Goal: Navigation & Orientation: Find specific page/section

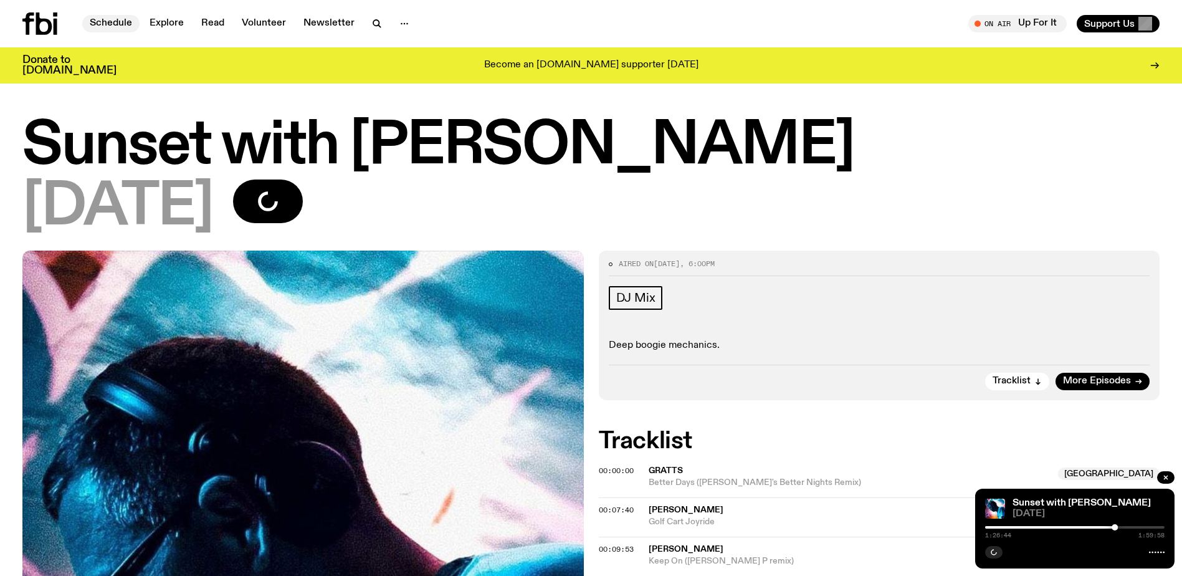
click at [101, 22] on link "Schedule" at bounding box center [110, 23] width 57 height 17
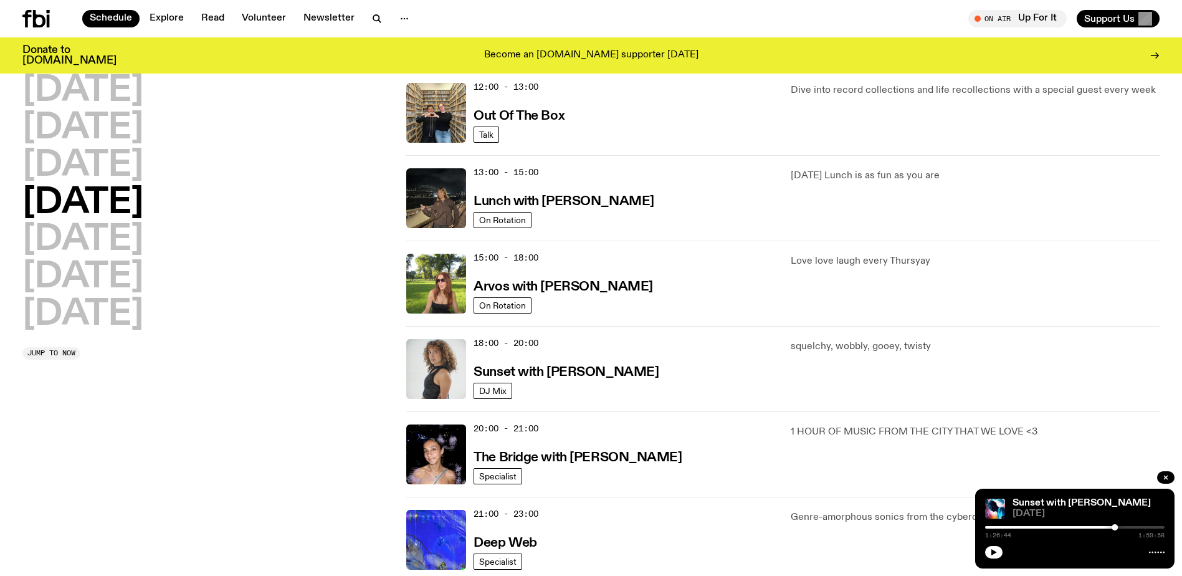
scroll to position [434, 0]
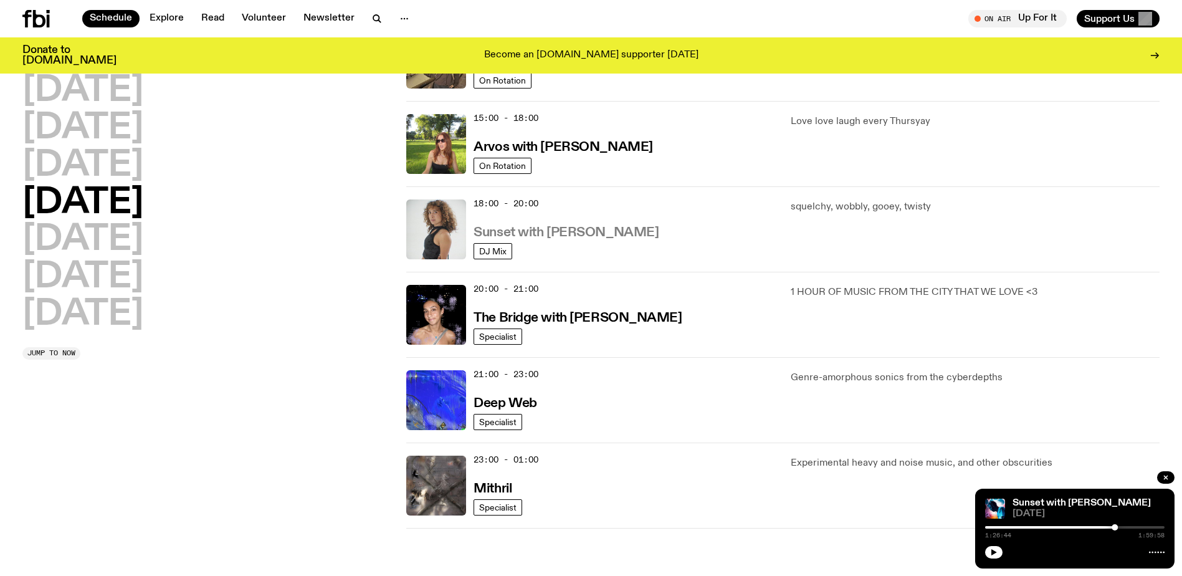
click at [541, 230] on h3 "Sunset with [PERSON_NAME]" at bounding box center [566, 232] width 185 height 13
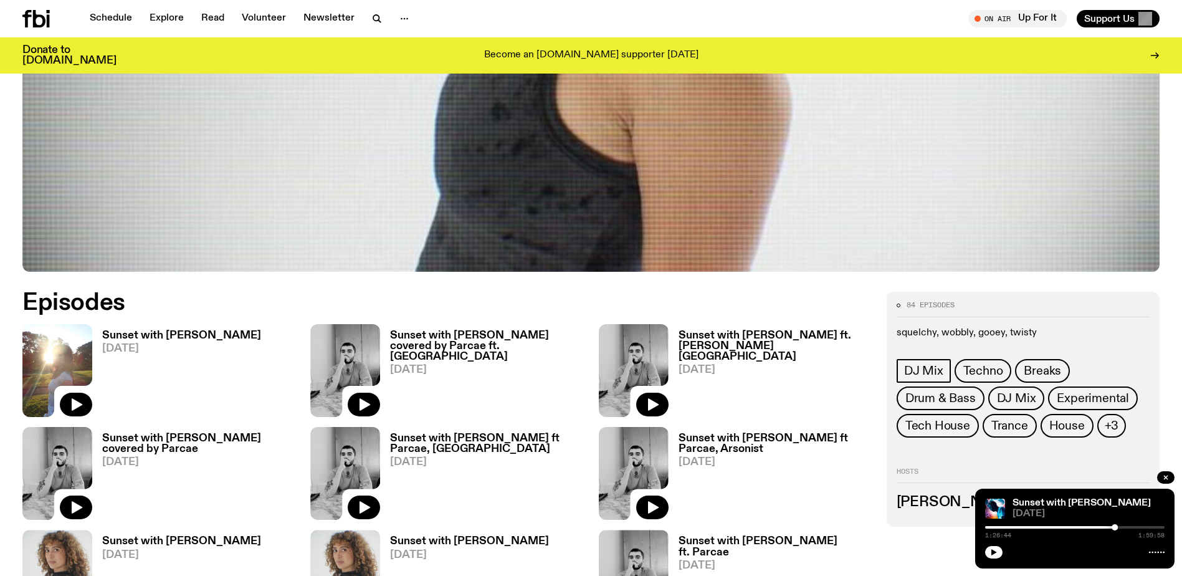
scroll to position [741, 0]
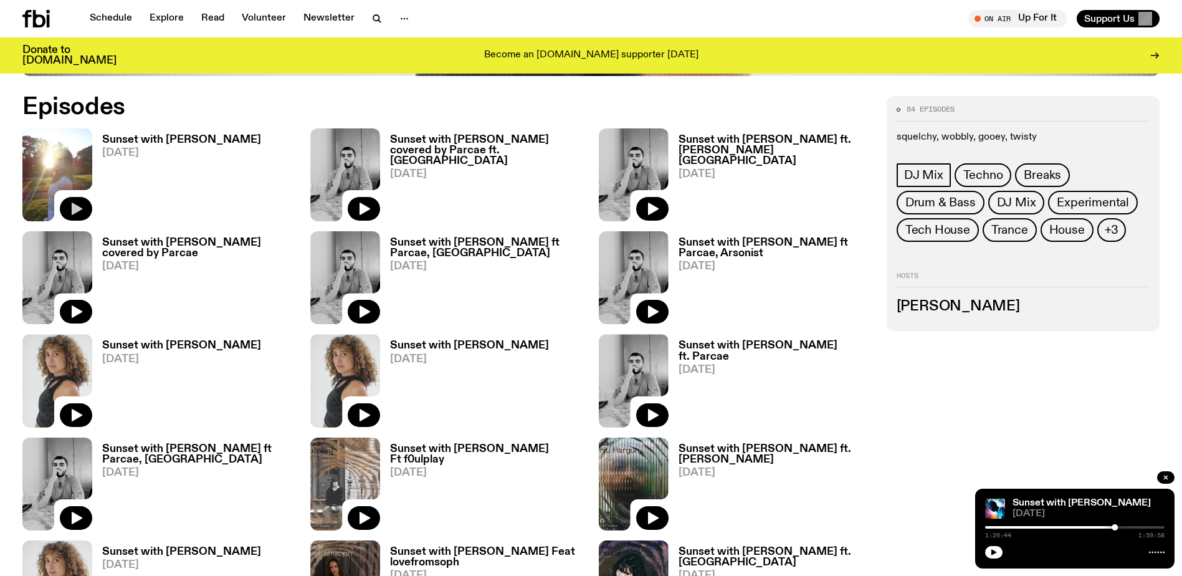
drag, startPoint x: 70, startPoint y: 204, endPoint x: 87, endPoint y: 202, distance: 17.0
click at [71, 204] on icon "button" at bounding box center [76, 208] width 15 height 15
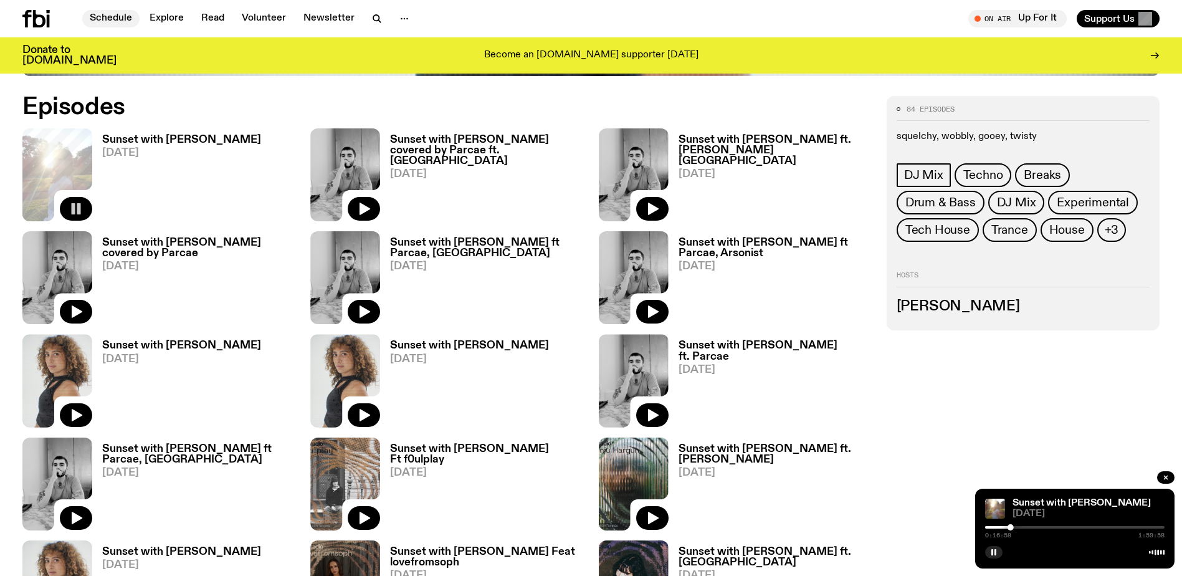
click at [98, 12] on link "Schedule" at bounding box center [110, 18] width 57 height 17
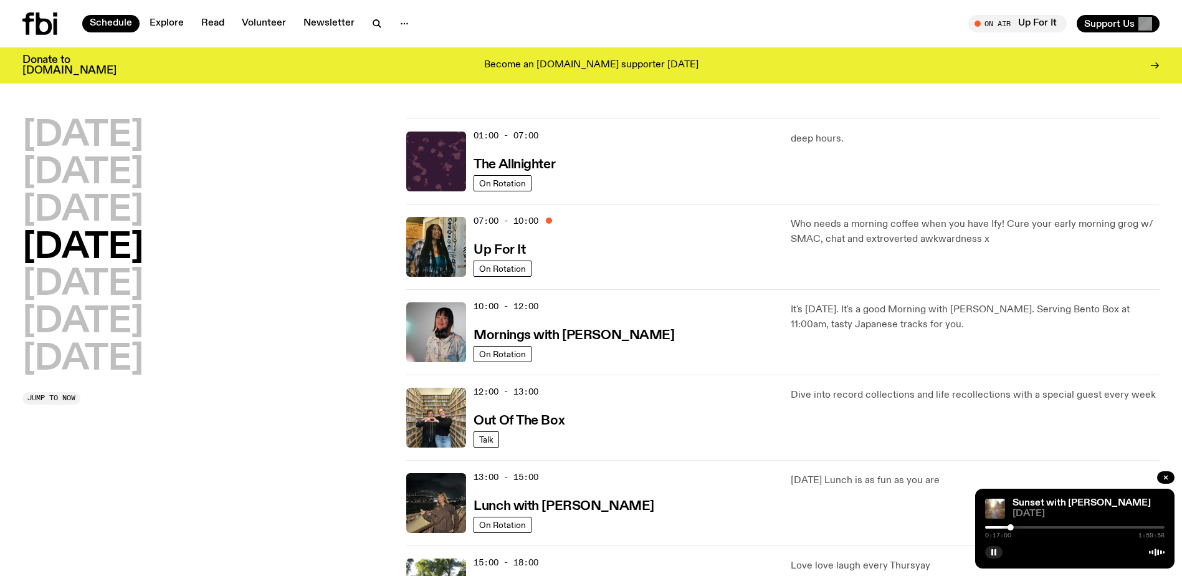
click at [95, 264] on h2 "[DATE]" at bounding box center [82, 248] width 121 height 35
click at [96, 288] on h2 "[DATE]" at bounding box center [82, 284] width 121 height 35
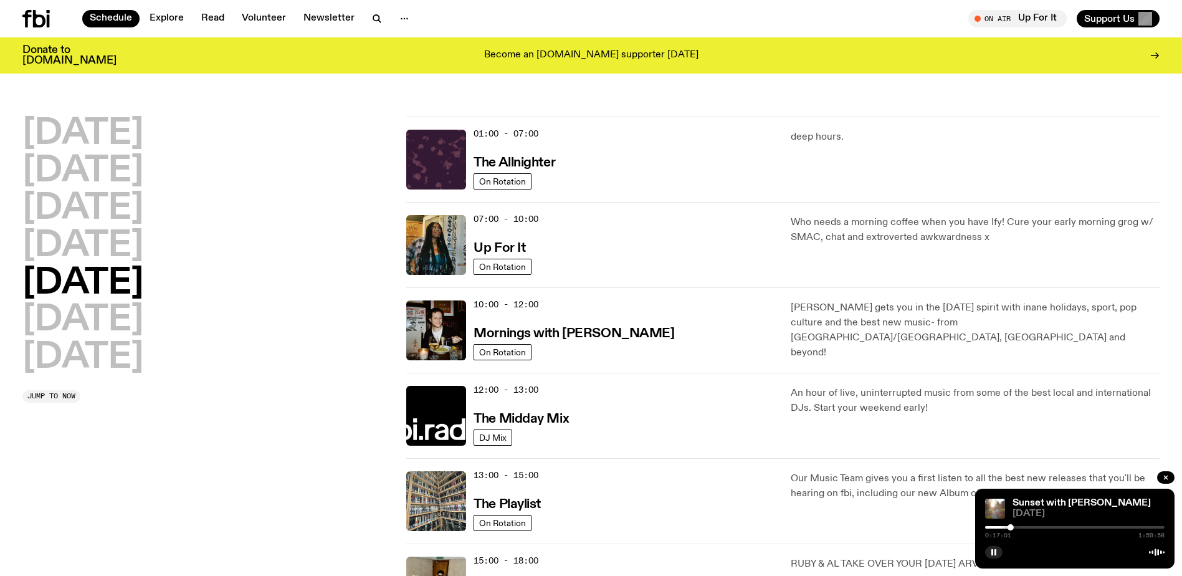
scroll to position [35, 0]
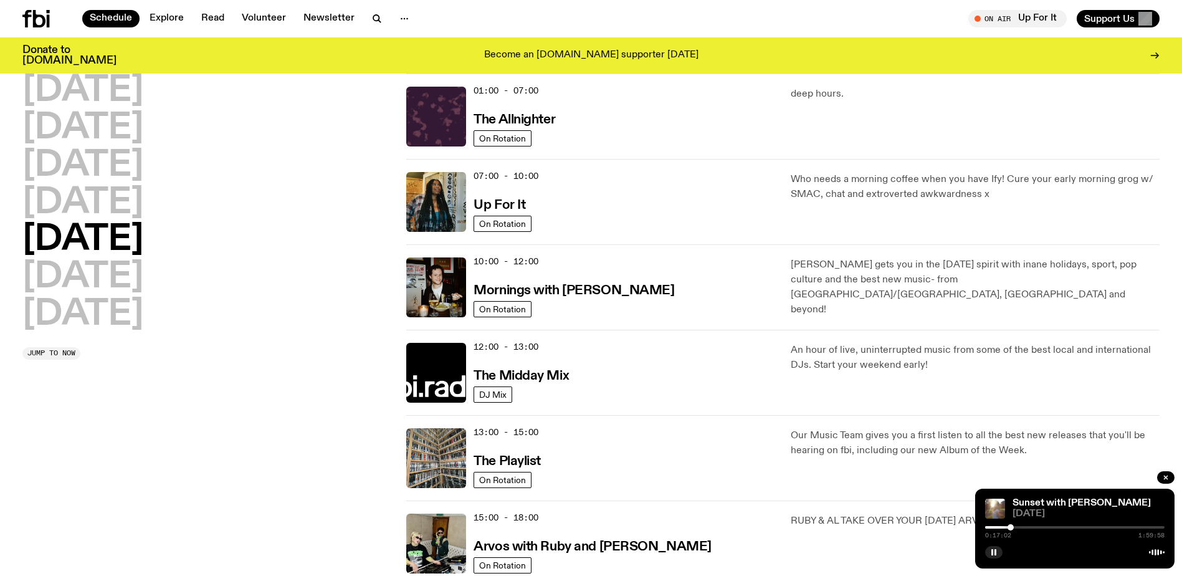
click at [107, 240] on h2 "[DATE]" at bounding box center [82, 240] width 121 height 35
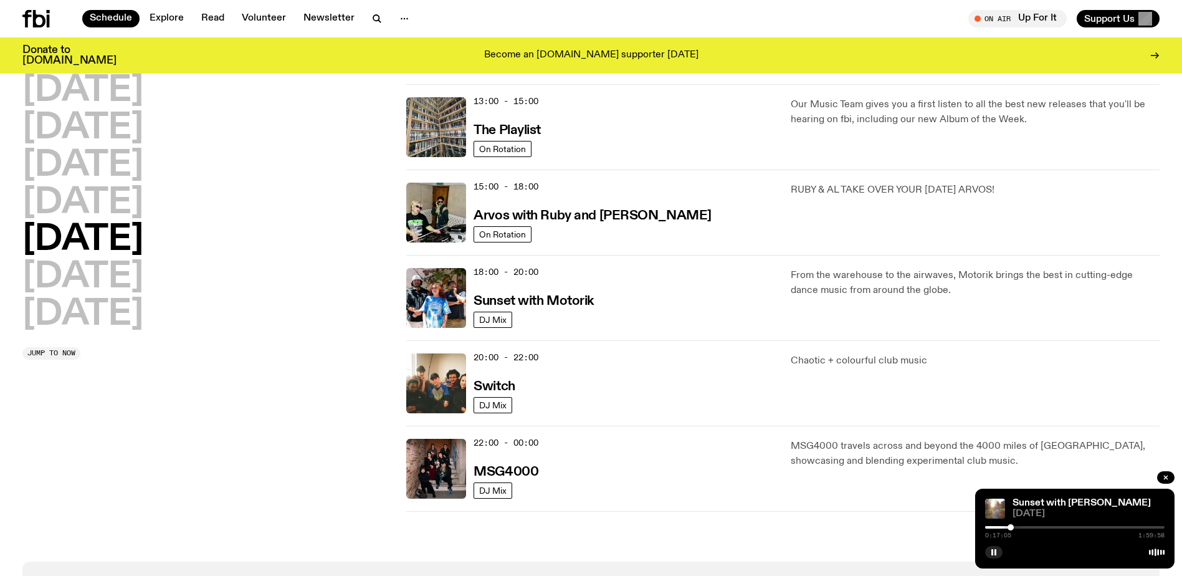
scroll to position [409, 0]
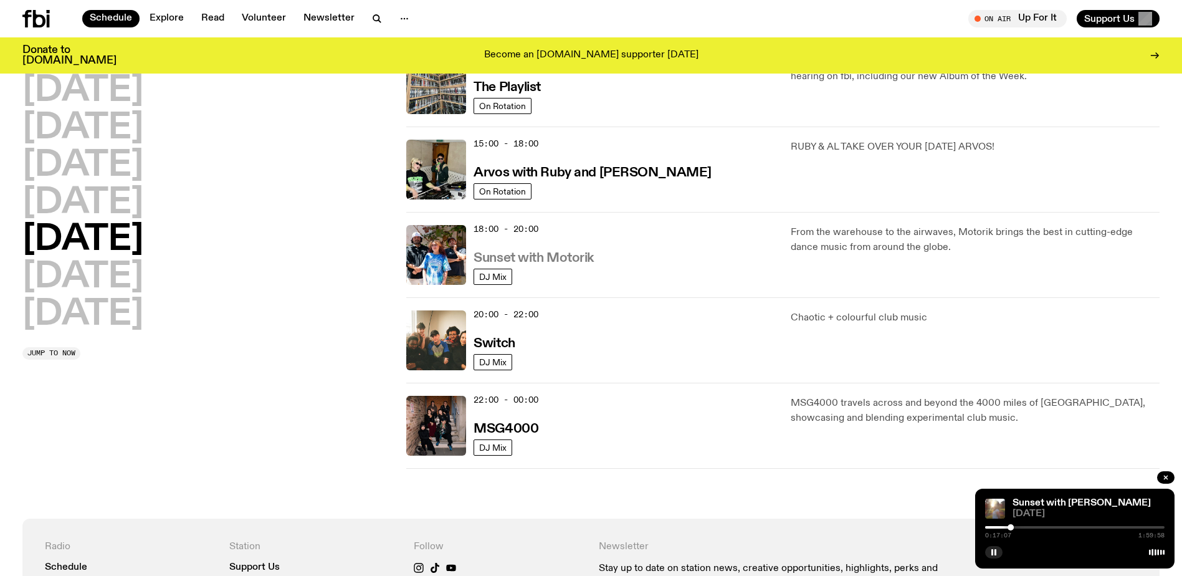
click at [547, 256] on h3 "Sunset with Motorik" at bounding box center [534, 258] width 120 height 13
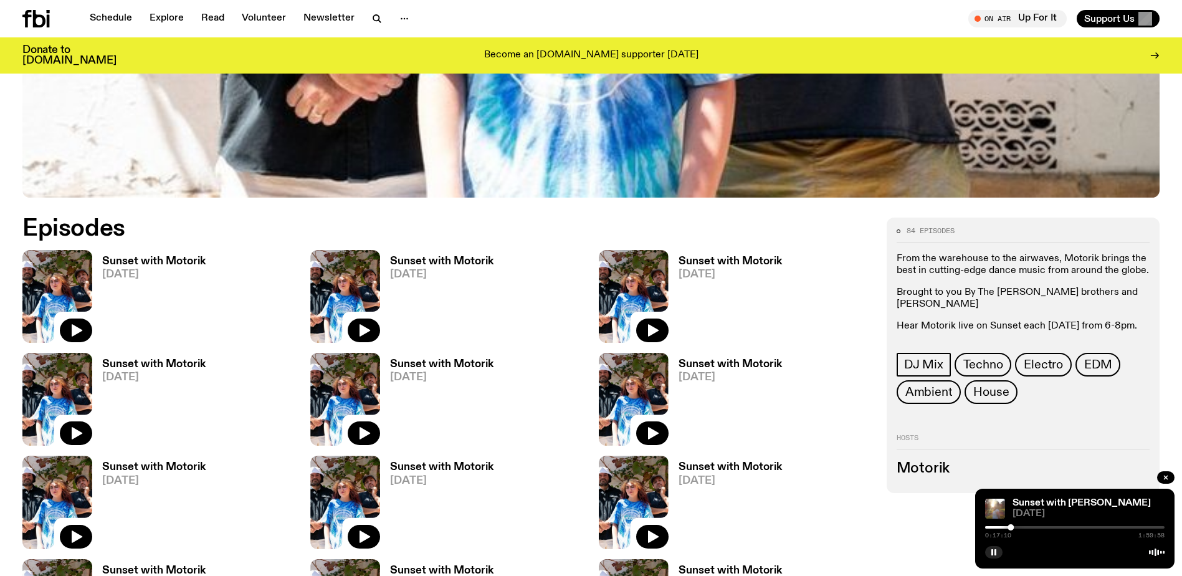
scroll to position [802, 0]
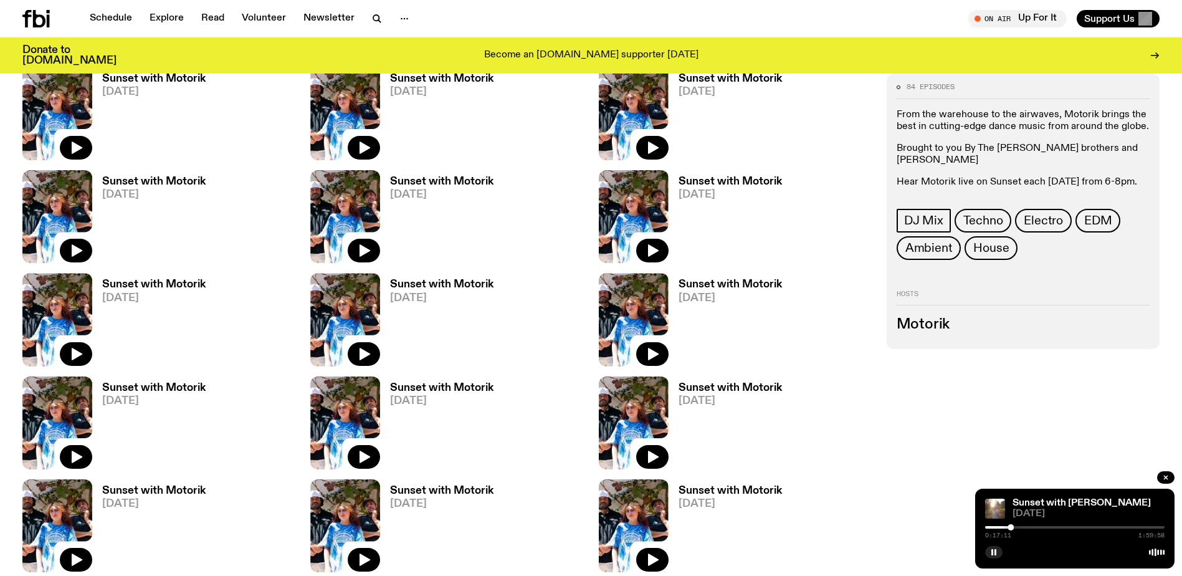
click at [439, 391] on h3 "Sunset with Motorik" at bounding box center [441, 388] width 103 height 11
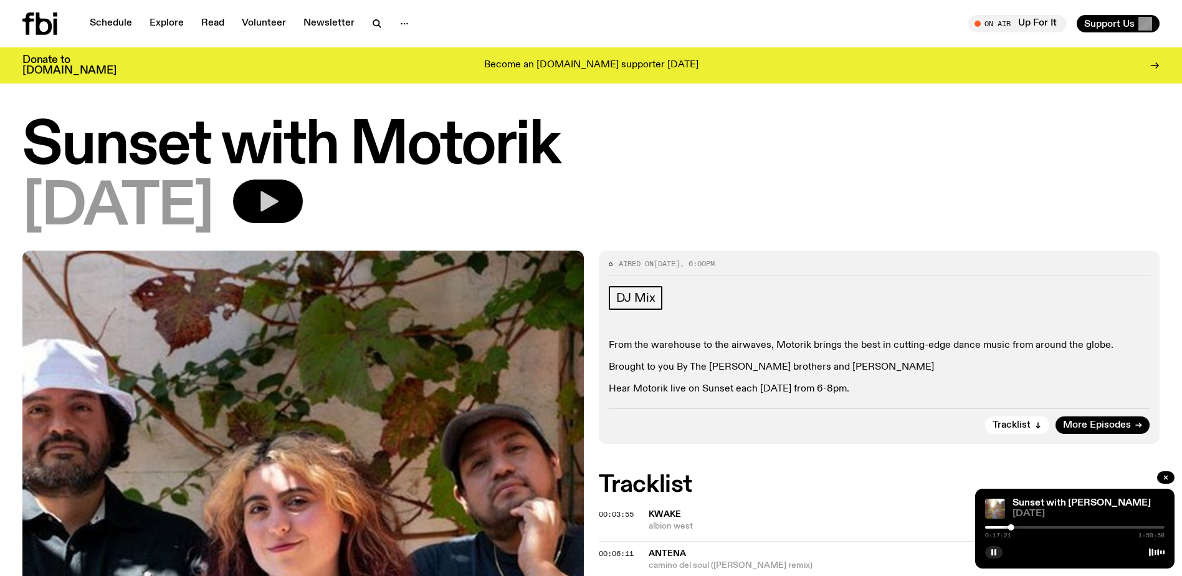
click at [281, 195] on icon "button" at bounding box center [268, 201] width 25 height 25
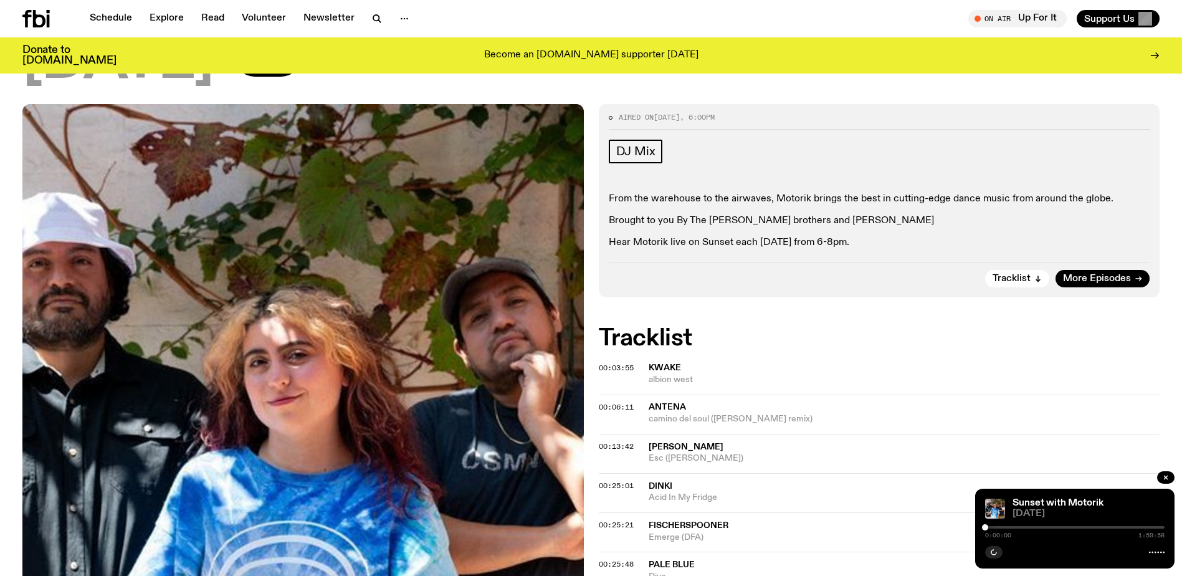
scroll to position [119, 0]
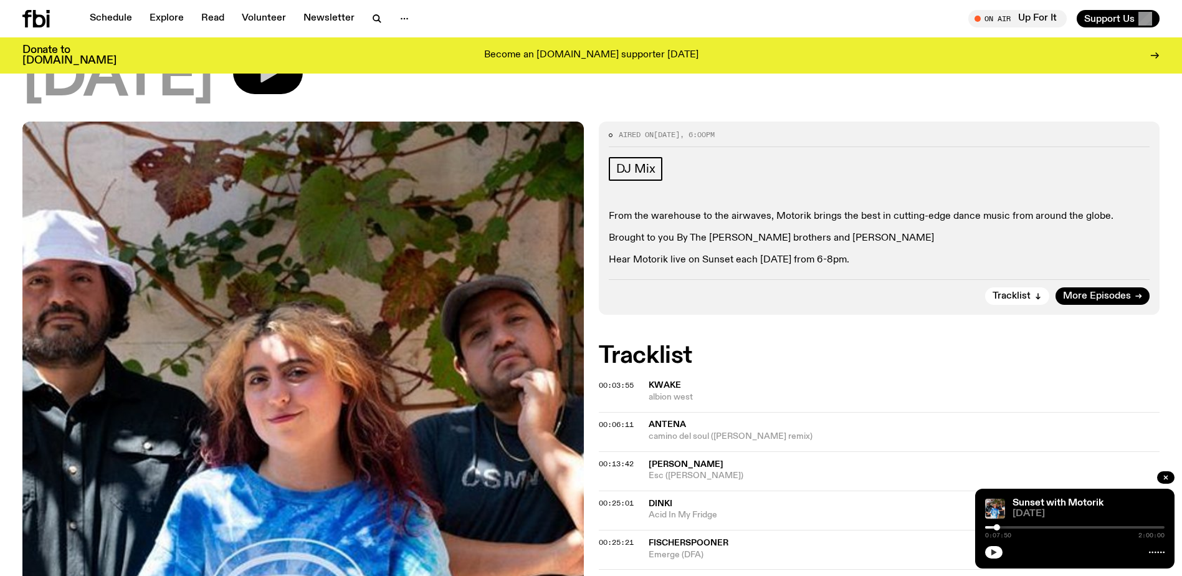
click at [996, 551] on icon "button" at bounding box center [993, 552] width 7 height 7
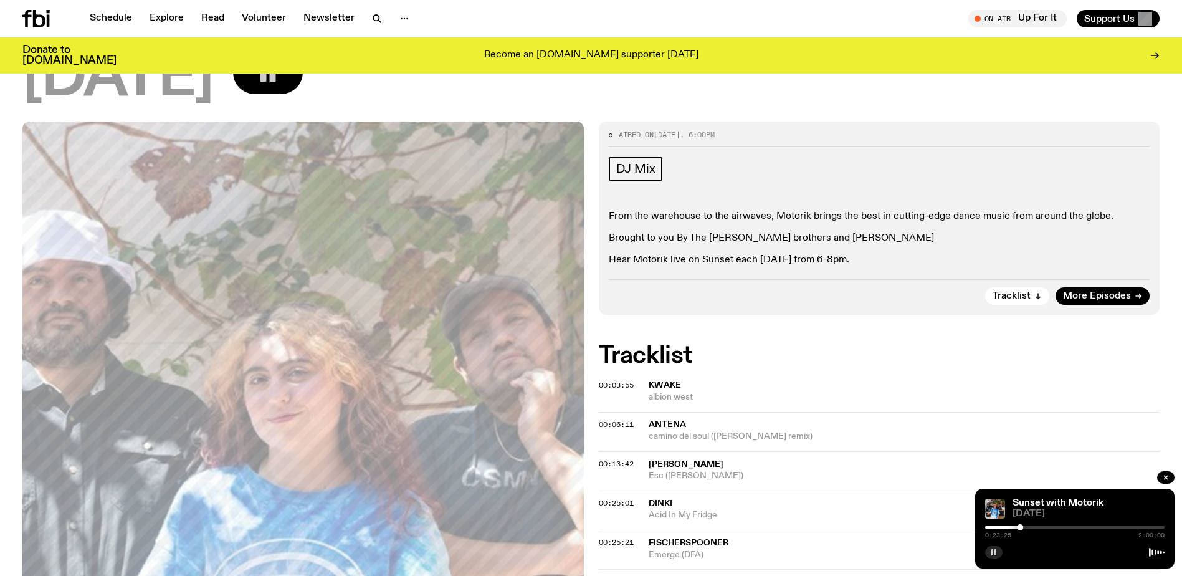
click at [303, 85] on button "button" at bounding box center [268, 72] width 70 height 44
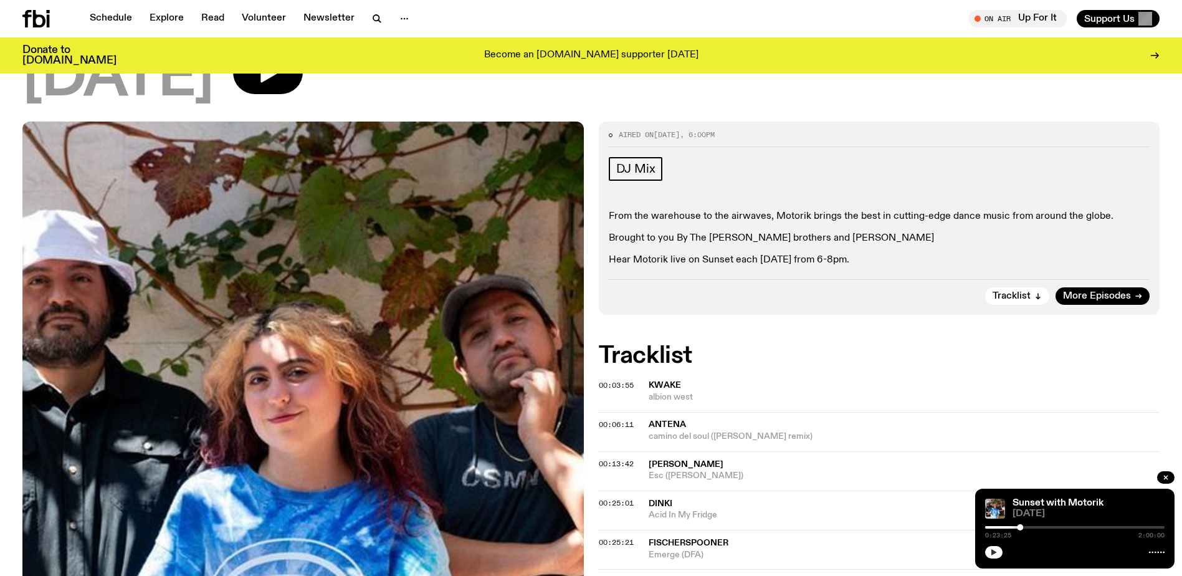
click at [995, 552] on icon "button" at bounding box center [995, 552] width 6 height 6
